Goal: Task Accomplishment & Management: Use online tool/utility

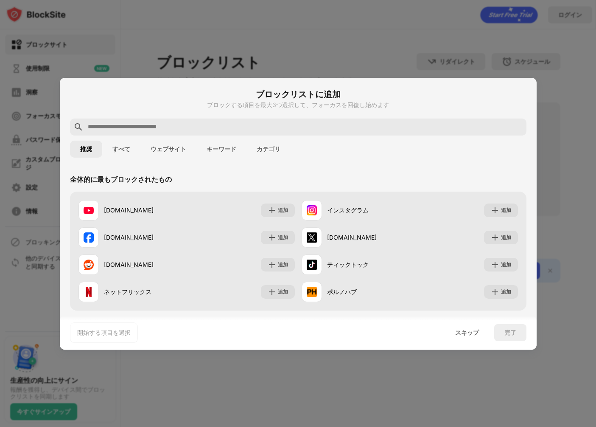
click at [271, 148] on font "カテゴリ" at bounding box center [269, 149] width 24 height 7
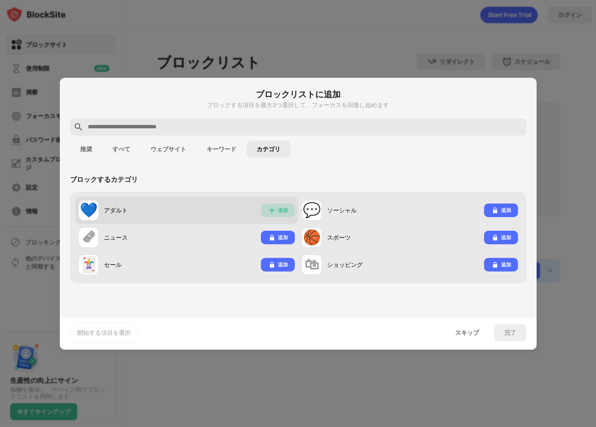
click at [278, 211] on font "追加" at bounding box center [283, 210] width 10 height 6
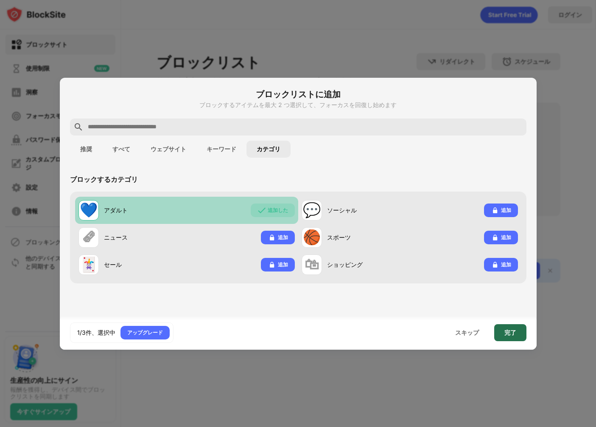
click at [517, 334] on div "完了" at bounding box center [510, 332] width 32 height 17
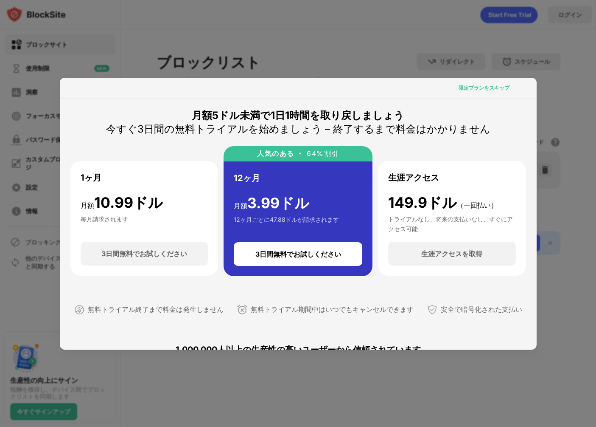
click at [493, 90] on font "限定プランをスキップ" at bounding box center [484, 87] width 51 height 6
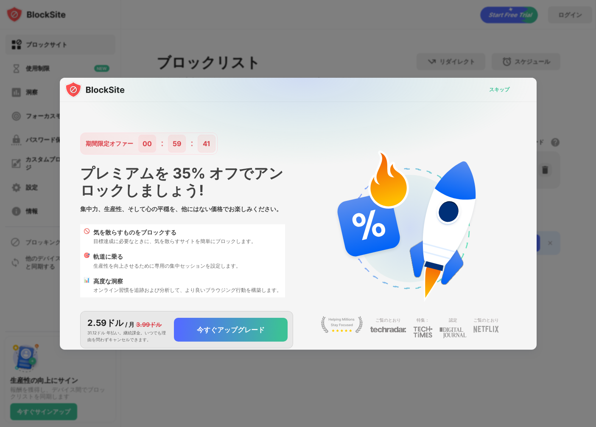
click at [493, 90] on font "スキップ" at bounding box center [499, 89] width 20 height 6
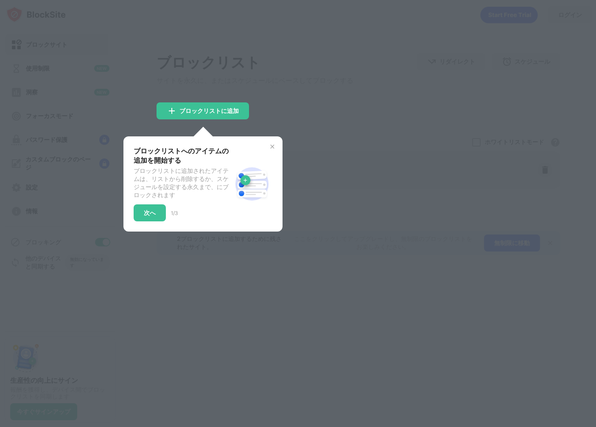
click at [274, 154] on div "ブロックリストへのアイテムの追加を開始する ブロックリストに追加されたアイテムは、リストから削除するか、スケジュールを設定する永久まで、にブロックされます 次…" at bounding box center [203, 183] width 159 height 95
click at [271, 147] on img at bounding box center [272, 146] width 7 height 7
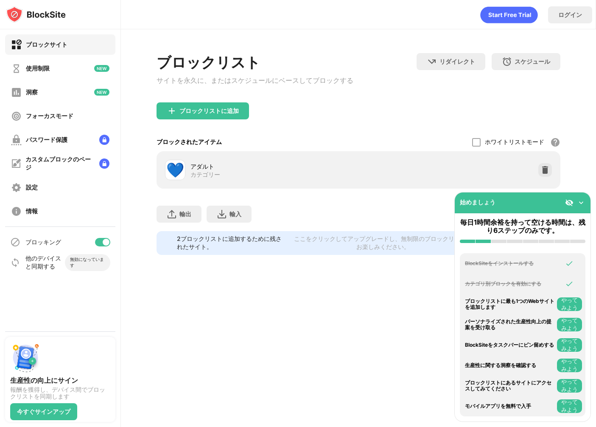
click at [570, 204] on img at bounding box center [569, 202] width 8 height 8
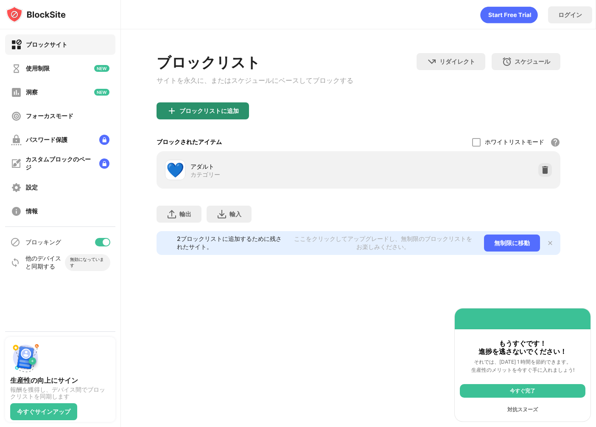
click at [219, 112] on font "ブロックリストに追加" at bounding box center [209, 110] width 59 height 7
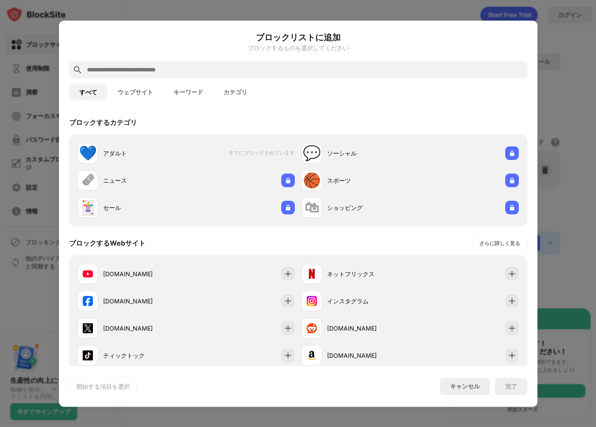
drag, startPoint x: 562, startPoint y: 127, endPoint x: 557, endPoint y: 125, distance: 4.9
click at [562, 127] on div at bounding box center [298, 213] width 596 height 427
